Goal: Obtain resource: Obtain resource

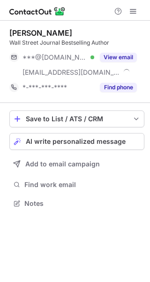
scroll to position [197, 150]
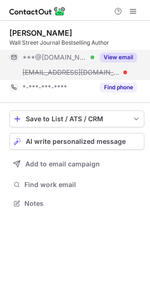
click at [128, 56] on button "View email" at bounding box center [118, 57] width 37 height 9
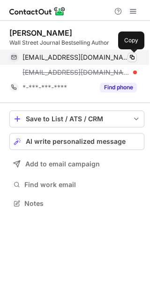
click at [132, 56] on span at bounding box center [133, 58] width 8 height 8
click at [131, 56] on span at bounding box center [133, 58] width 8 height 8
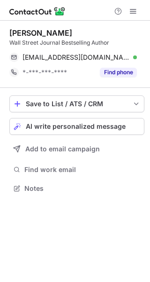
scroll to position [182, 150]
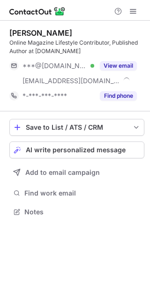
scroll to position [205, 150]
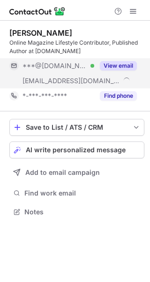
click at [125, 63] on button "View email" at bounding box center [118, 65] width 37 height 9
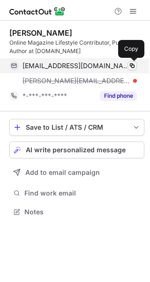
click at [132, 64] on span at bounding box center [133, 66] width 8 height 8
